Goal: Entertainment & Leisure: Consume media (video, audio)

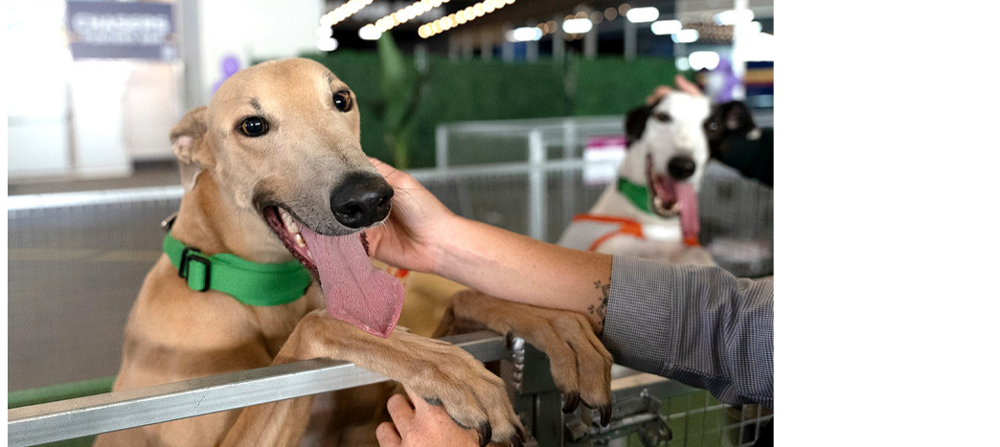
scroll to position [1531, 0]
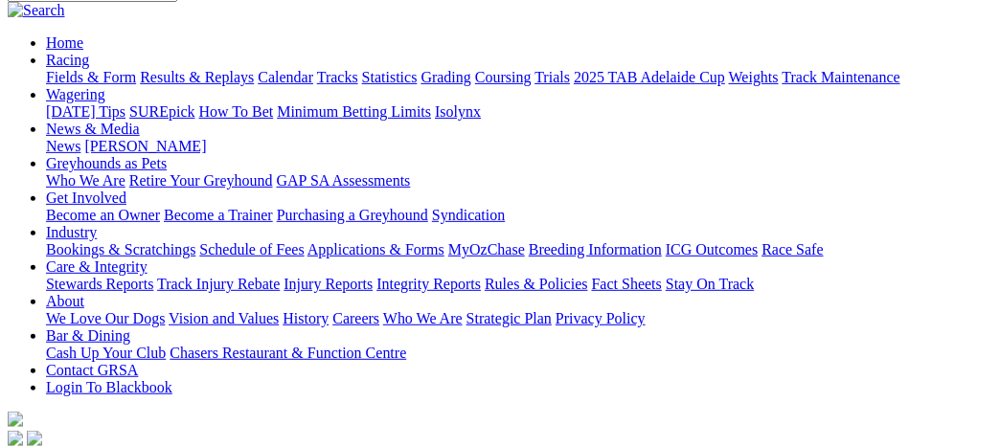
scroll to position [95, 0]
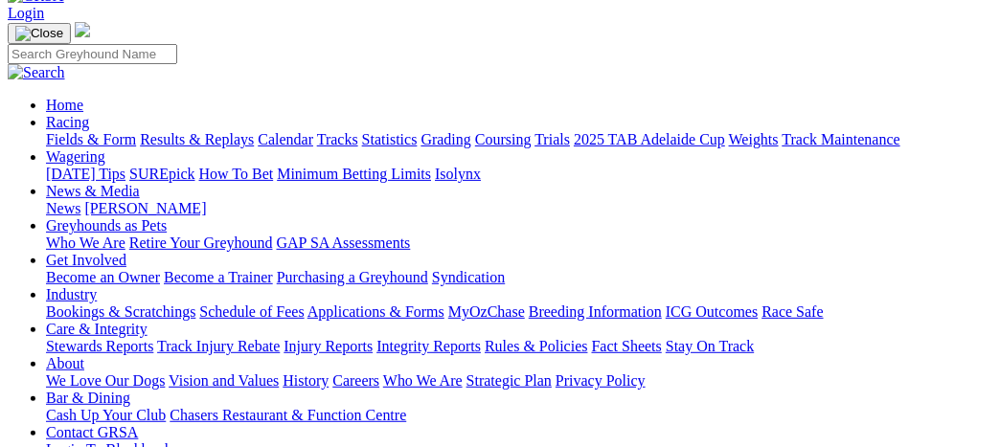
scroll to position [95, 0]
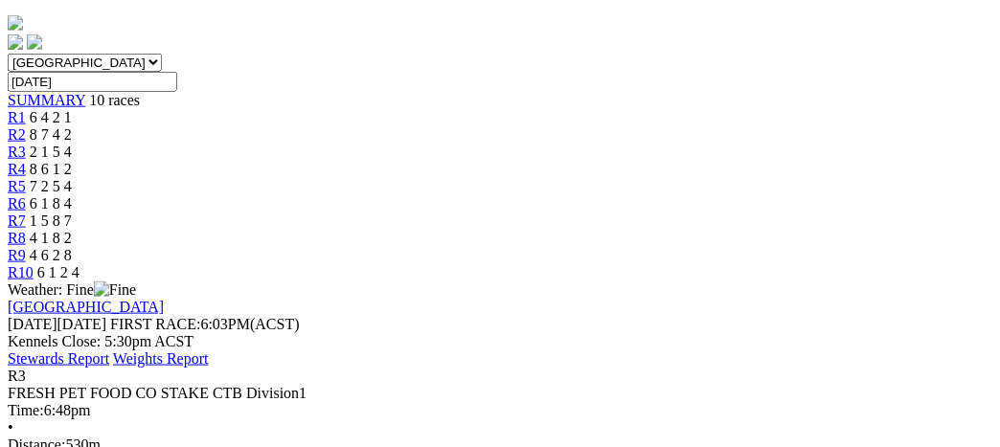
scroll to position [478, 0]
